Goal: Task Accomplishment & Management: Manage account settings

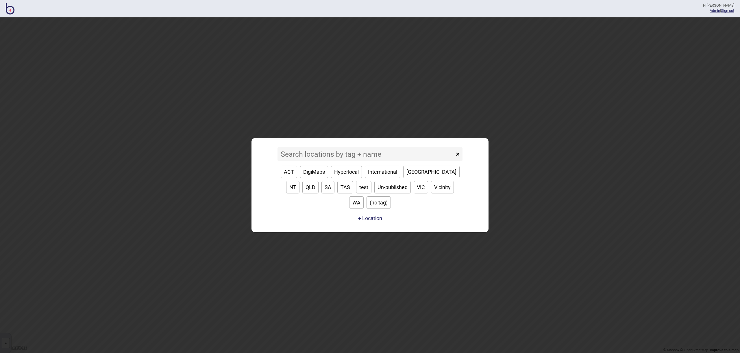
click at [414, 193] on button "VIC" at bounding box center [421, 187] width 14 height 12
type input "VIC"
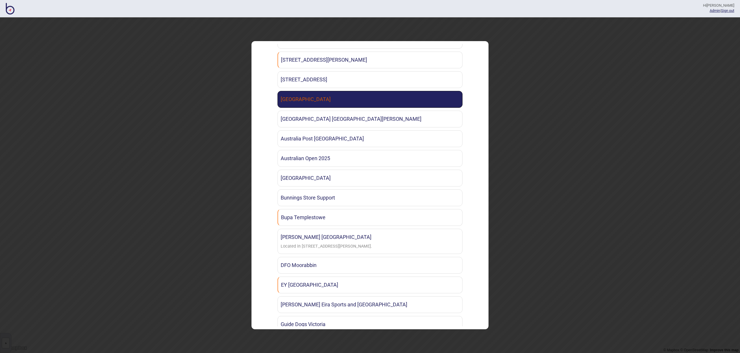
scroll to position [49, 0]
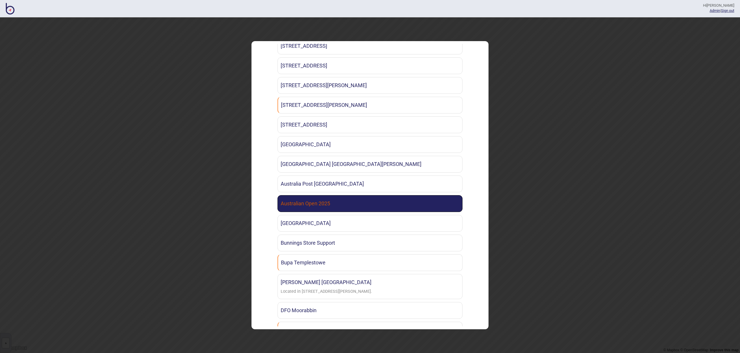
click at [373, 196] on link "Australian Open 2025" at bounding box center [370, 203] width 185 height 17
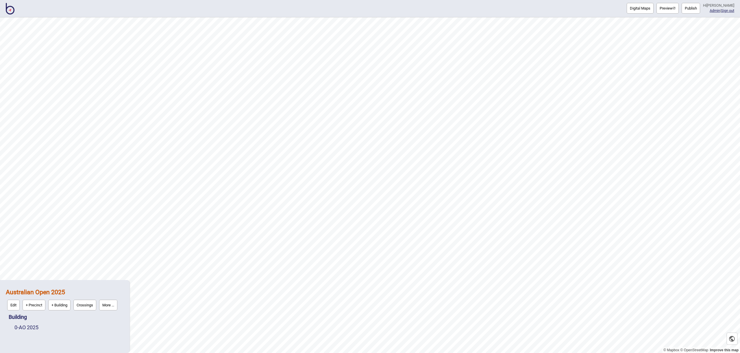
click at [689, 4] on button "Publish" at bounding box center [691, 8] width 19 height 11
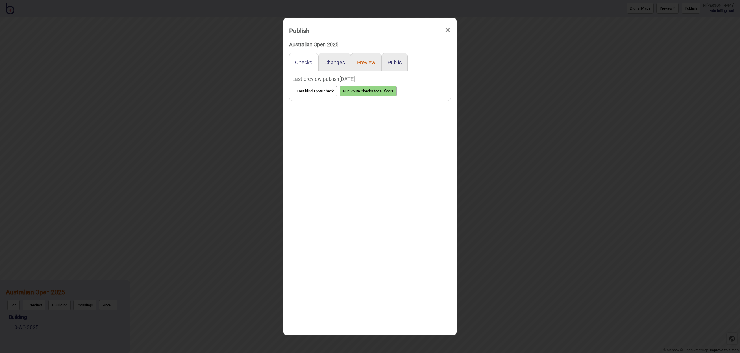
click at [366, 63] on button "Preview" at bounding box center [366, 62] width 19 height 6
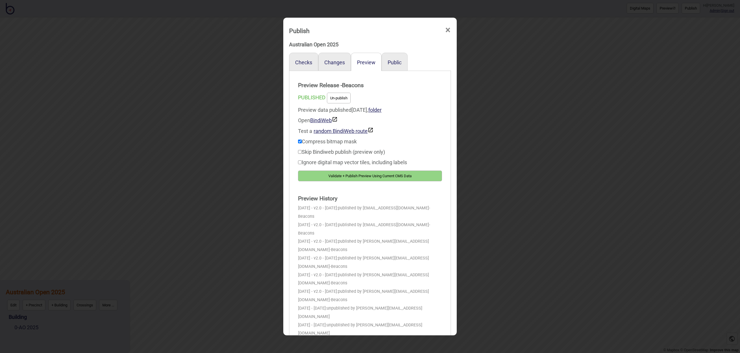
click at [345, 102] on button "Un-publish" at bounding box center [339, 98] width 24 height 11
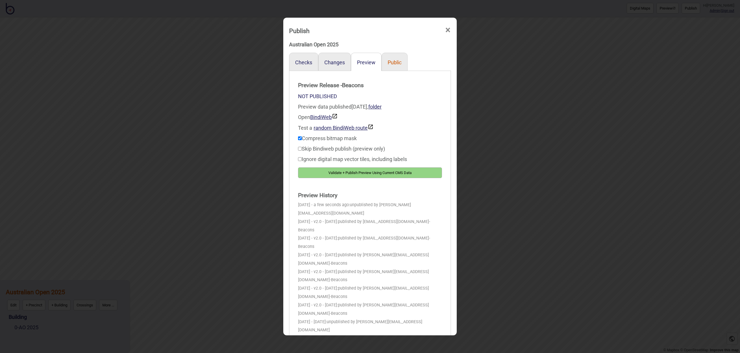
click at [397, 62] on button "Public" at bounding box center [395, 62] width 14 height 6
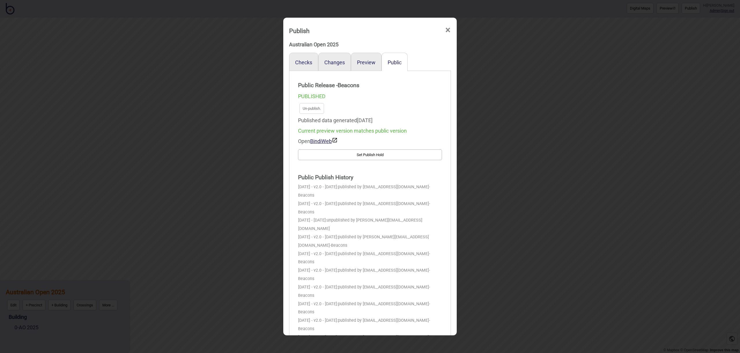
click at [349, 108] on span "Un-publish." at bounding box center [370, 109] width 144 height 14
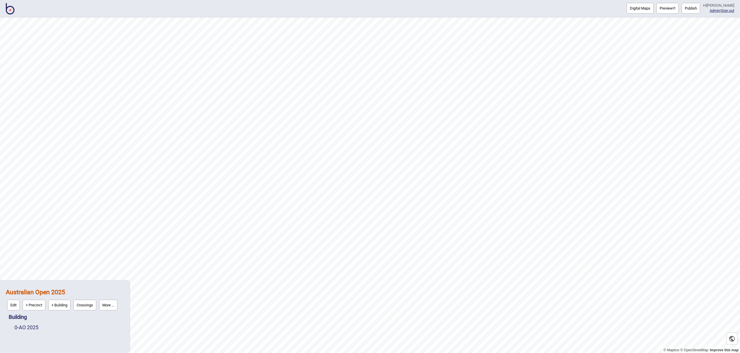
click at [693, 7] on button "Publish" at bounding box center [691, 8] width 19 height 11
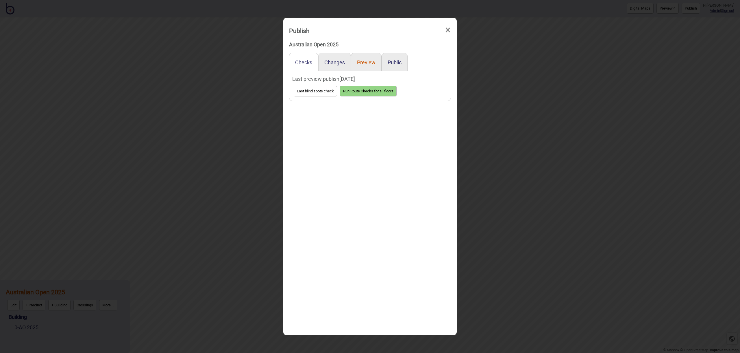
click at [372, 63] on button "Preview" at bounding box center [366, 62] width 19 height 6
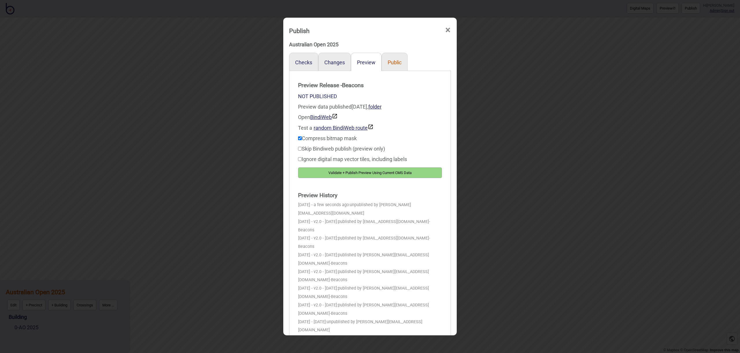
click at [392, 62] on button "Public" at bounding box center [395, 62] width 14 height 6
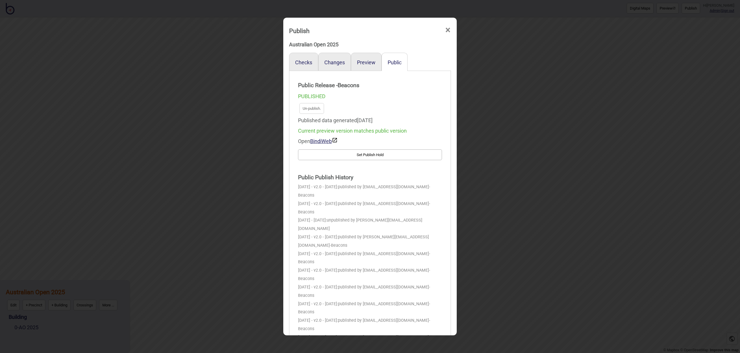
click at [337, 105] on span "Un-publish." at bounding box center [370, 109] width 144 height 14
click at [375, 62] on div "Preview" at bounding box center [366, 62] width 31 height 18
click at [374, 62] on button "Preview" at bounding box center [366, 62] width 19 height 6
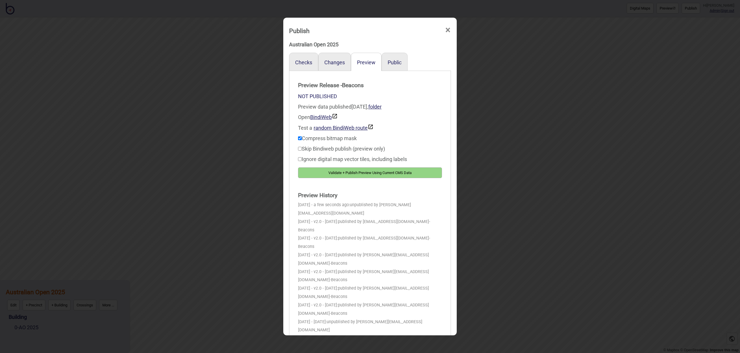
scroll to position [2, 0]
click at [406, 81] on strong "Preview Release - Beacons" at bounding box center [370, 84] width 144 height 12
click at [397, 62] on button "Public" at bounding box center [395, 61] width 14 height 6
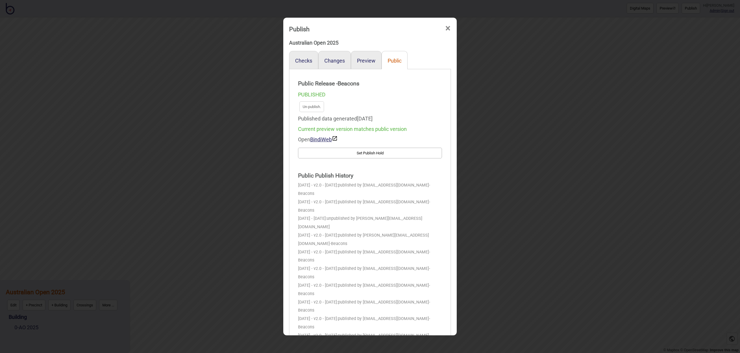
scroll to position [0, 0]
click at [369, 64] on button "Preview" at bounding box center [366, 62] width 19 height 6
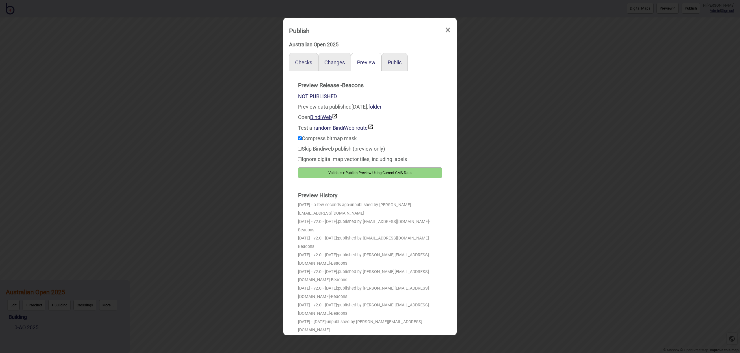
click at [342, 173] on button "Validate + Publish Preview Using Current CMS Data" at bounding box center [370, 172] width 144 height 11
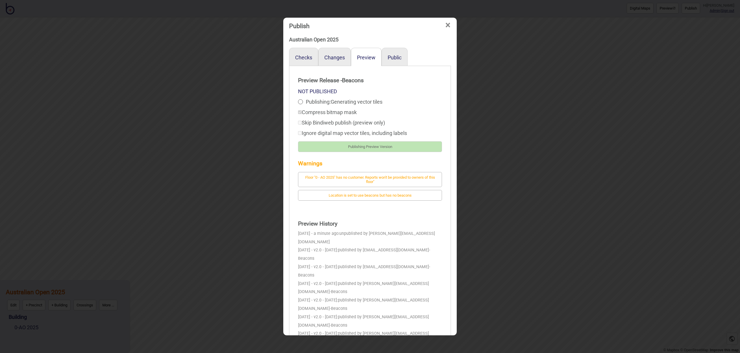
scroll to position [5, 0]
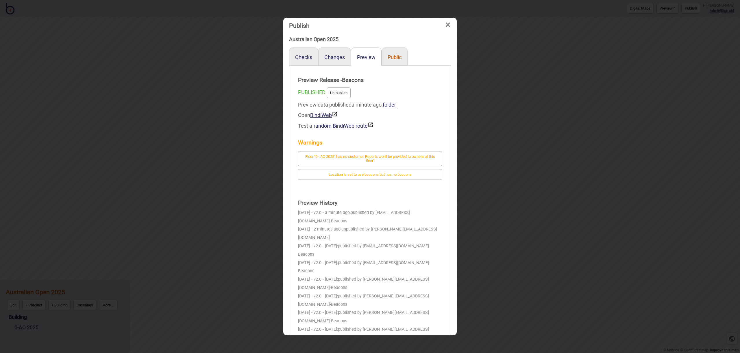
click at [395, 56] on button "Public" at bounding box center [395, 57] width 14 height 6
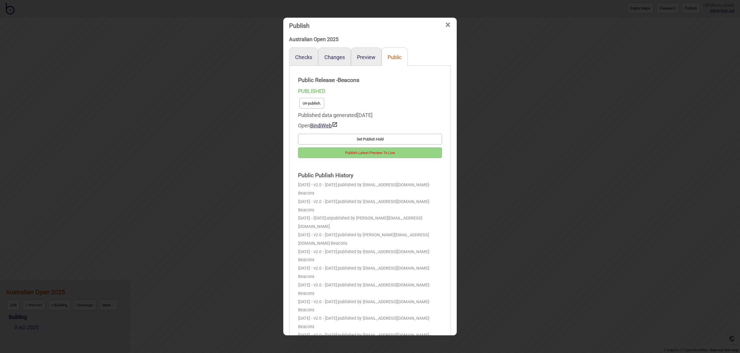
scroll to position [2, 0]
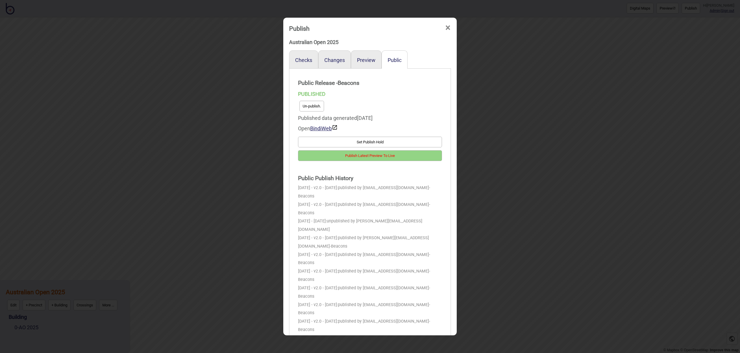
click at [319, 105] on button "Un-publish." at bounding box center [312, 106] width 25 height 11
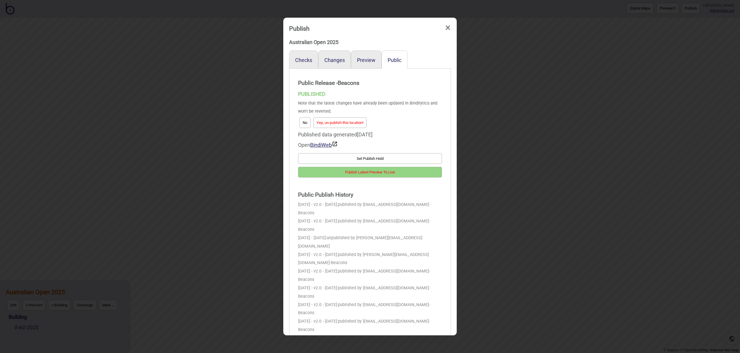
click at [350, 119] on button "Yep, un-publish this location!" at bounding box center [339, 122] width 53 height 11
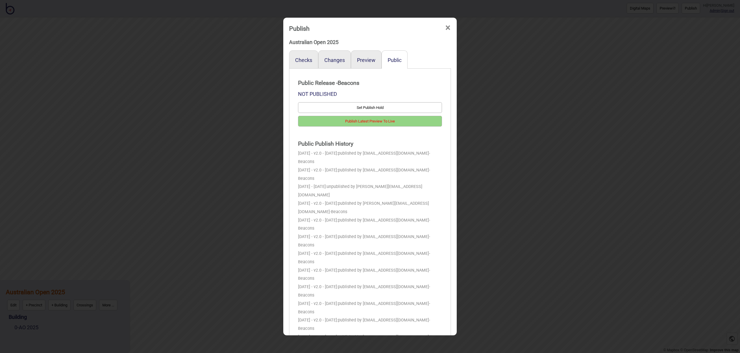
scroll to position [0, 0]
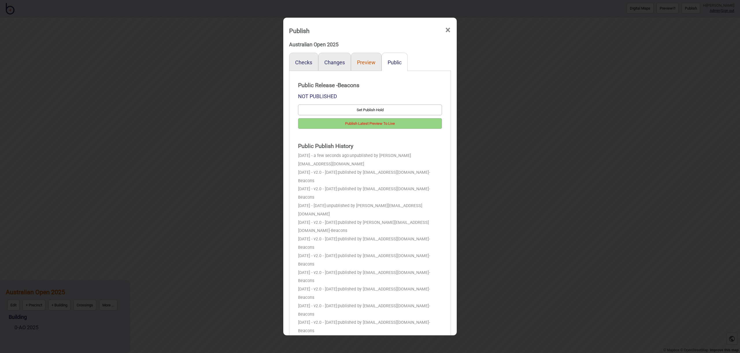
click at [366, 62] on button "Preview" at bounding box center [366, 62] width 19 height 6
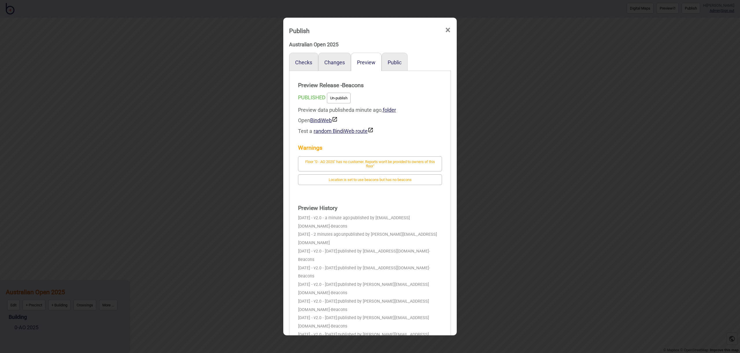
click at [345, 97] on button "Un-publish" at bounding box center [339, 98] width 24 height 11
click at [448, 30] on span "×" at bounding box center [448, 30] width 6 height 19
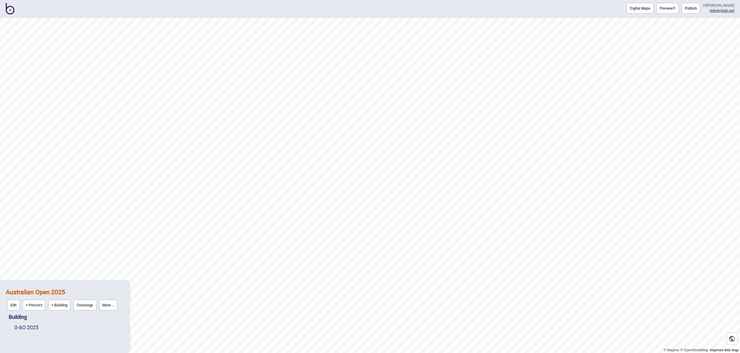
click at [116, 311] on link "More ..." at bounding box center [108, 305] width 21 height 14
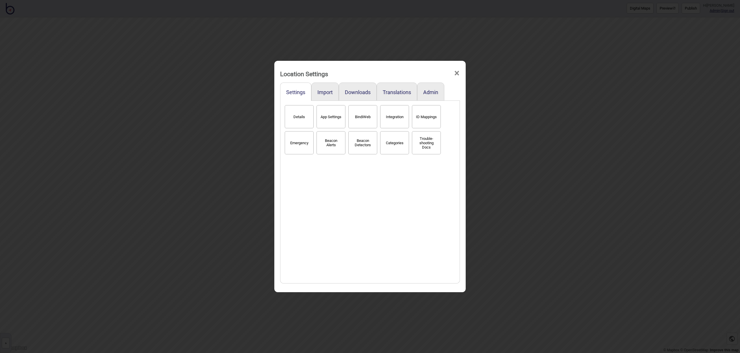
click at [293, 110] on button "Details" at bounding box center [299, 116] width 29 height 23
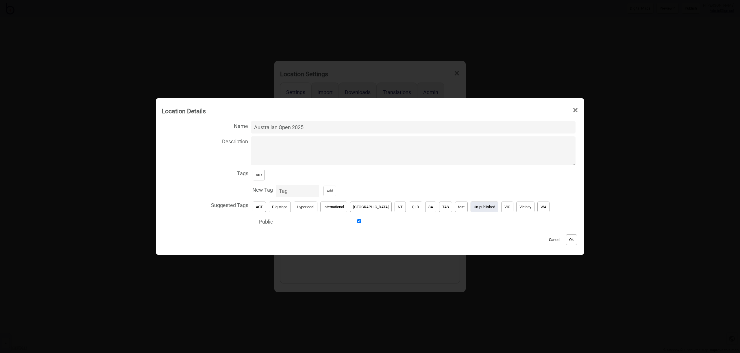
click at [471, 208] on button "Un-published" at bounding box center [485, 206] width 28 height 11
click at [265, 177] on button "VIC" at bounding box center [259, 174] width 12 height 11
click at [566, 243] on button "Ok" at bounding box center [571, 239] width 11 height 11
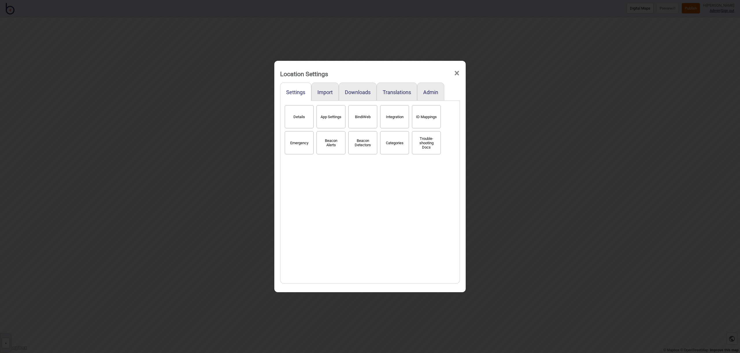
click at [456, 74] on span "×" at bounding box center [457, 73] width 6 height 19
